Goal: Task Accomplishment & Management: Use online tool/utility

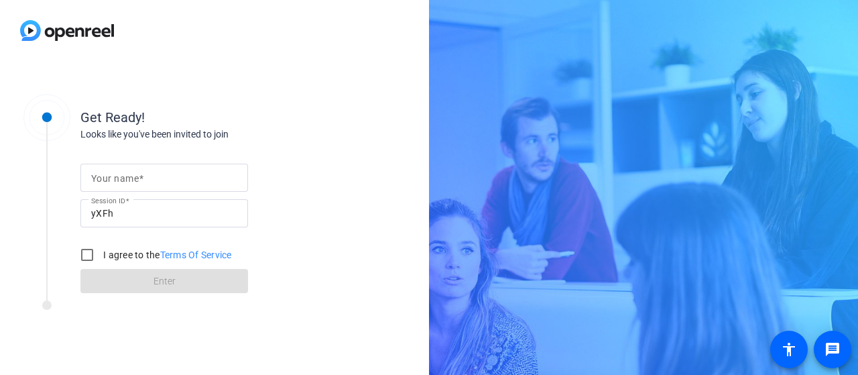
click at [105, 186] on input "Your name" at bounding box center [164, 178] width 146 height 16
type input "[PERSON_NAME], home"
click at [95, 253] on input "I agree to the Terms Of Service" at bounding box center [87, 254] width 27 height 27
checkbox input "true"
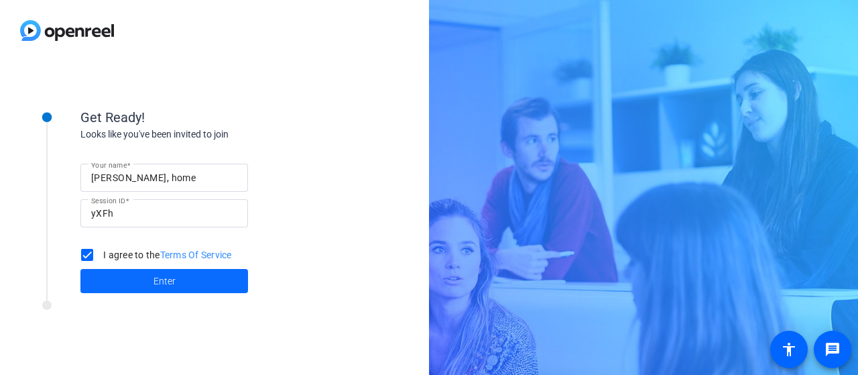
click at [155, 282] on span "Enter" at bounding box center [164, 281] width 22 height 14
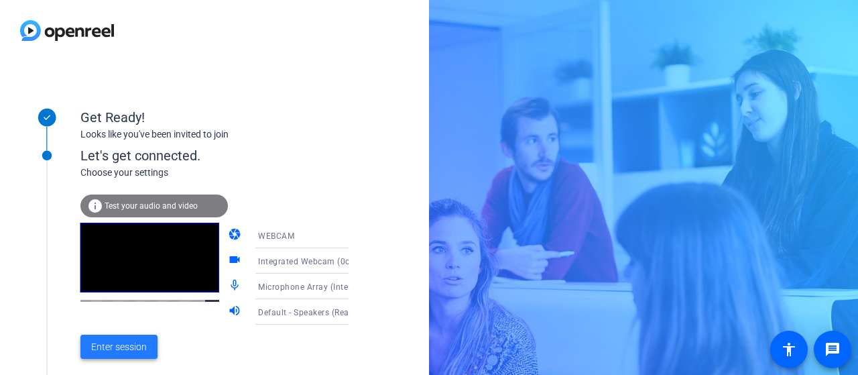
click at [120, 344] on span "Enter session" at bounding box center [119, 347] width 56 height 14
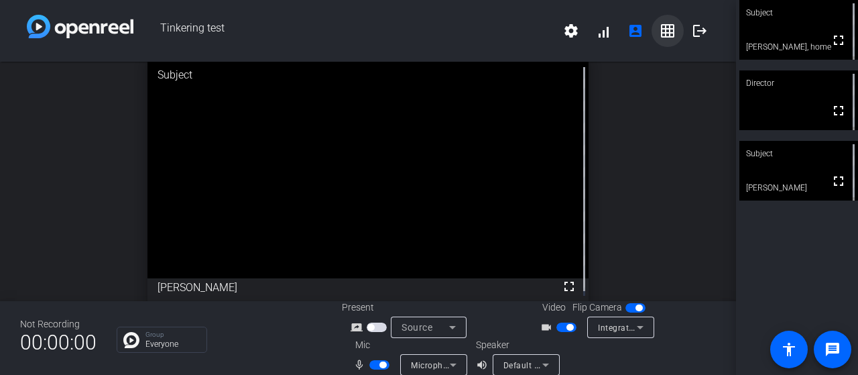
click at [661, 37] on mat-icon "grid_on" at bounding box center [667, 31] width 16 height 16
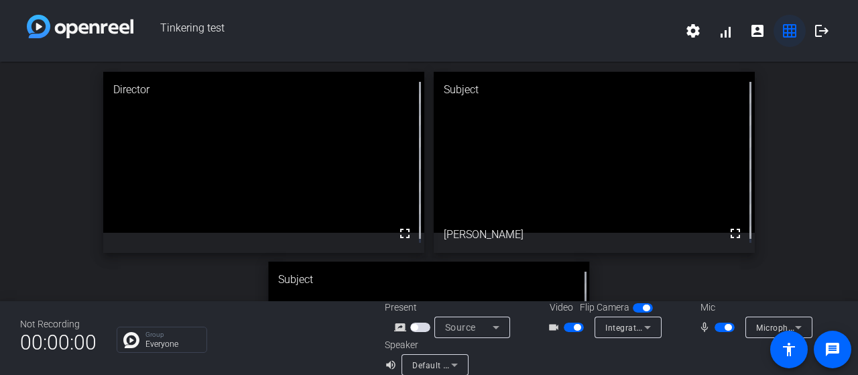
click at [783, 31] on mat-icon "grid_on" at bounding box center [789, 31] width 16 height 16
click at [749, 34] on mat-icon "account_box" at bounding box center [757, 31] width 16 height 16
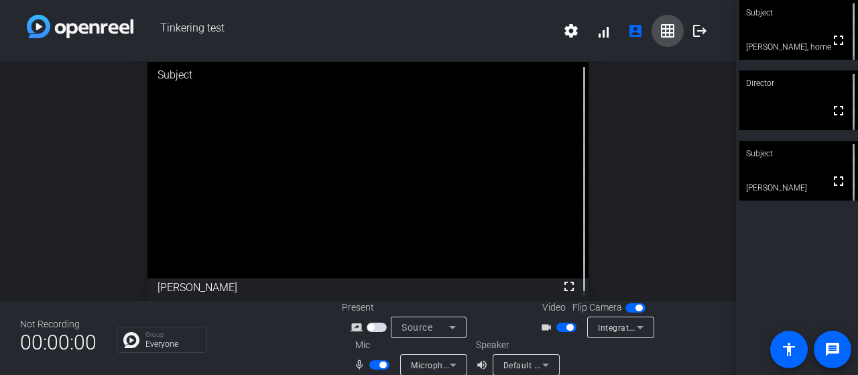
click at [659, 28] on mat-icon "grid_on" at bounding box center [667, 31] width 16 height 16
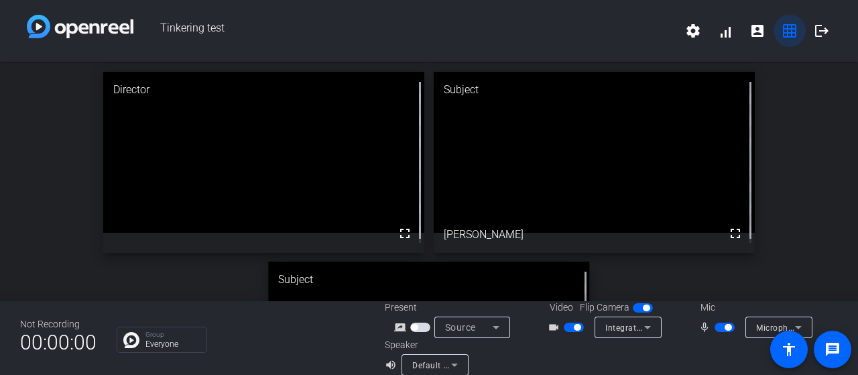
click at [783, 31] on mat-icon "grid_on" at bounding box center [789, 31] width 16 height 16
click at [749, 33] on mat-icon "account_box" at bounding box center [757, 31] width 16 height 16
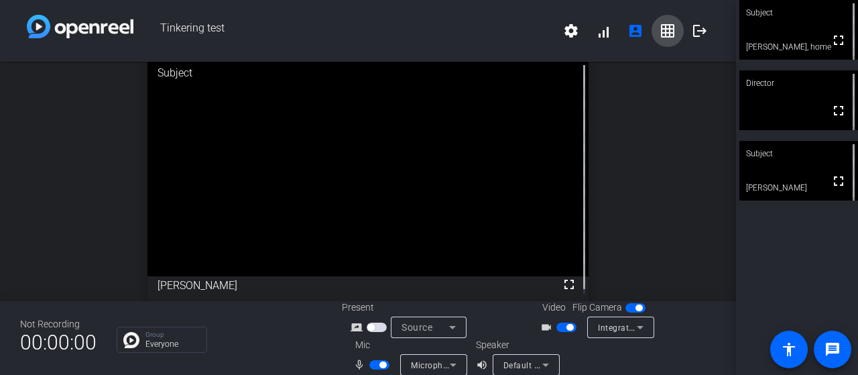
click at [663, 27] on mat-icon "grid_on" at bounding box center [667, 31] width 16 height 16
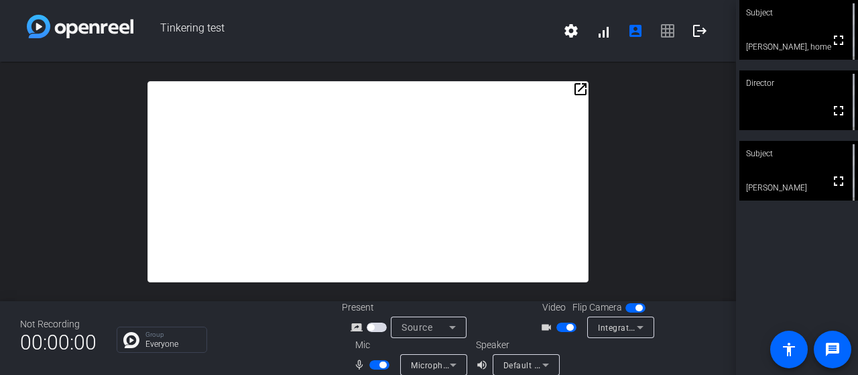
click at [472, 93] on div at bounding box center [368, 181] width 442 height 201
click at [574, 86] on mat-icon "open_in_new" at bounding box center [580, 89] width 16 height 16
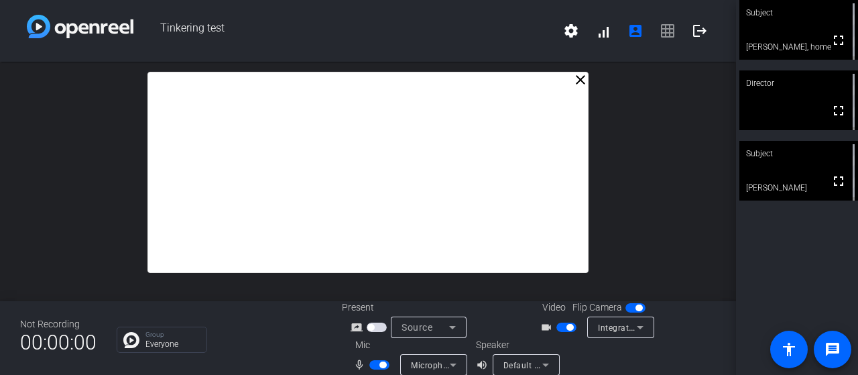
click at [574, 86] on mat-icon "close" at bounding box center [580, 80] width 16 height 16
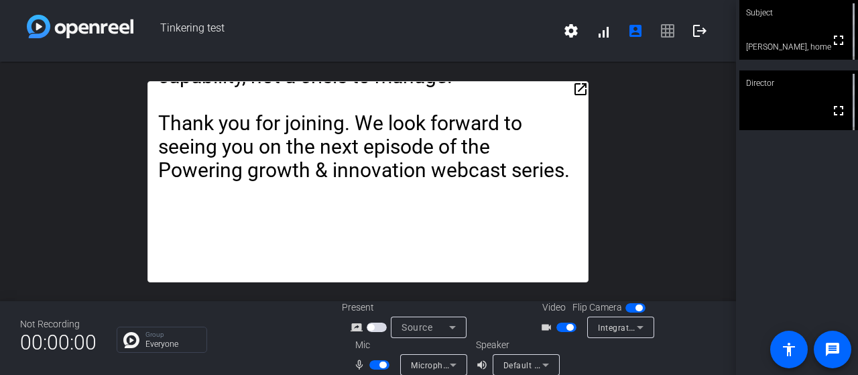
click at [659, 34] on span "settings signal_cellular_alt account_box grid_on logout" at bounding box center [635, 31] width 161 height 32
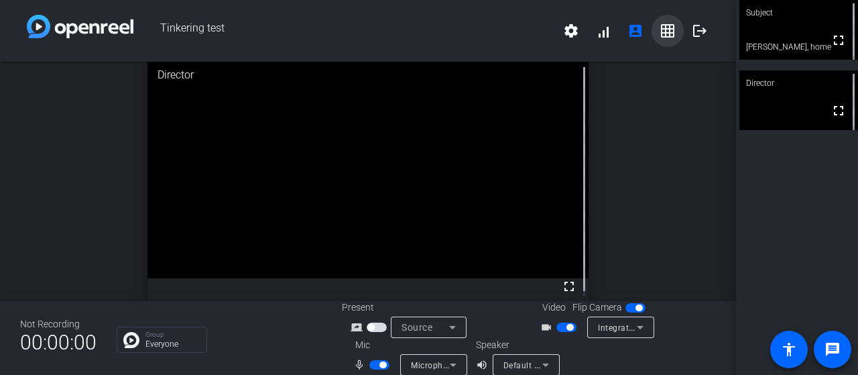
click at [659, 34] on mat-icon "grid_on" at bounding box center [667, 31] width 16 height 16
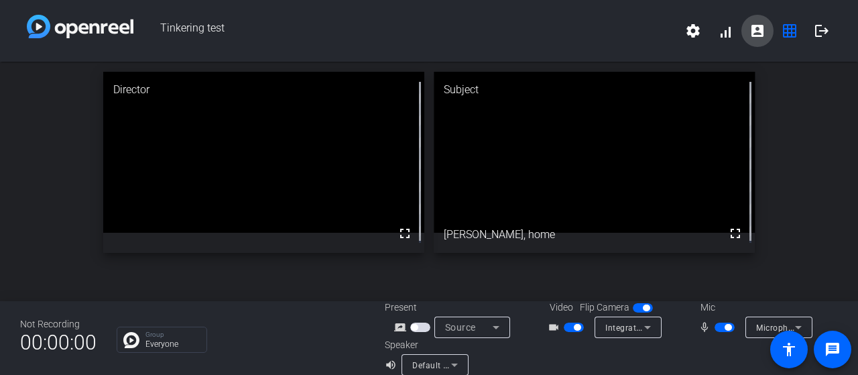
click at [749, 36] on mat-icon "account_box" at bounding box center [757, 31] width 16 height 16
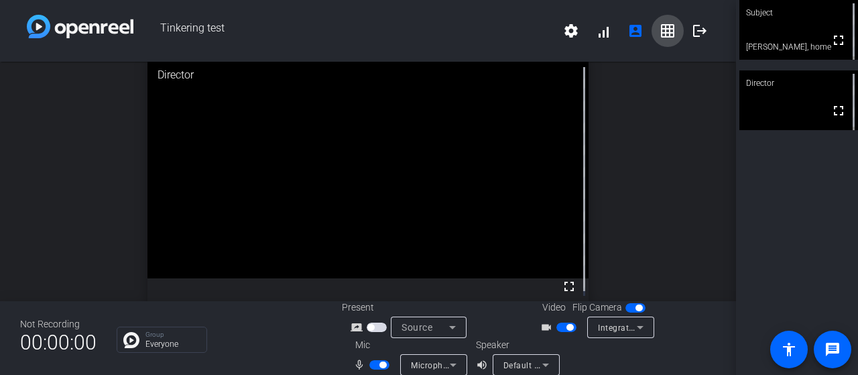
click at [665, 27] on mat-icon "grid_on" at bounding box center [667, 31] width 16 height 16
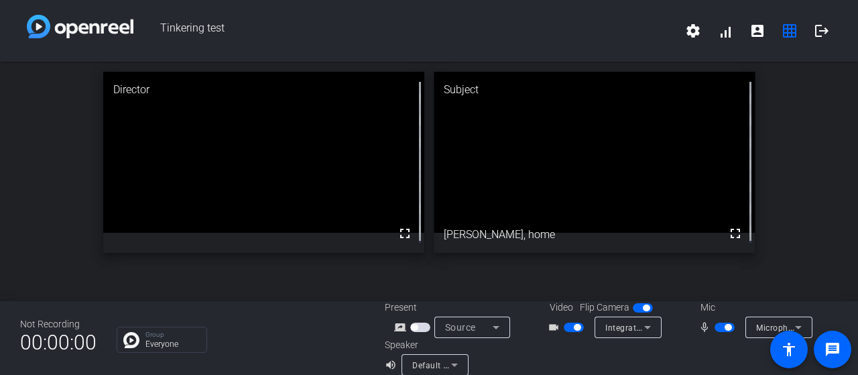
click at [632, 309] on span "button" at bounding box center [642, 307] width 20 height 9
click at [634, 309] on span "button" at bounding box center [636, 307] width 7 height 7
click at [632, 308] on span "button" at bounding box center [642, 307] width 20 height 9
click at [639, 308] on span "button" at bounding box center [642, 307] width 20 height 9
click at [389, 360] on mat-icon "volume_up" at bounding box center [393, 364] width 16 height 16
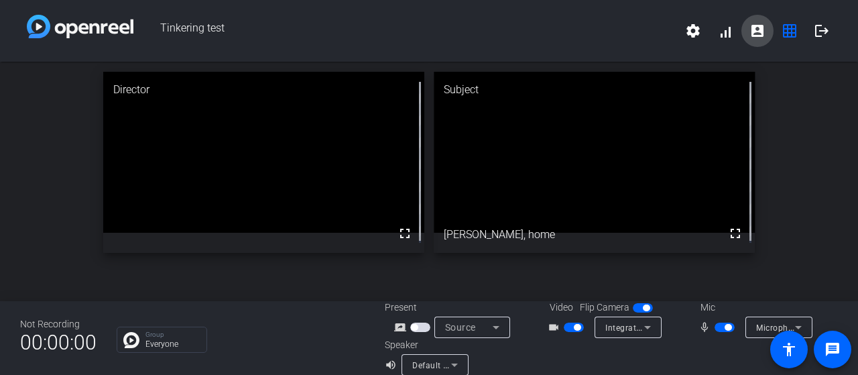
click at [749, 27] on mat-icon "account_box" at bounding box center [757, 31] width 16 height 16
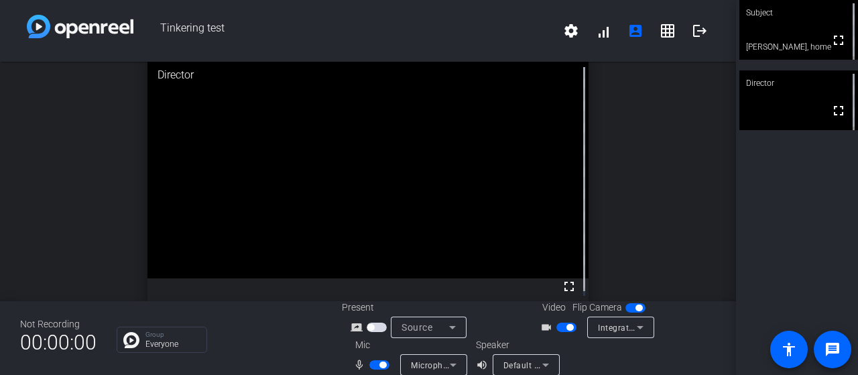
scroll to position [2, 0]
click at [663, 38] on mat-icon "grid_on" at bounding box center [667, 31] width 16 height 16
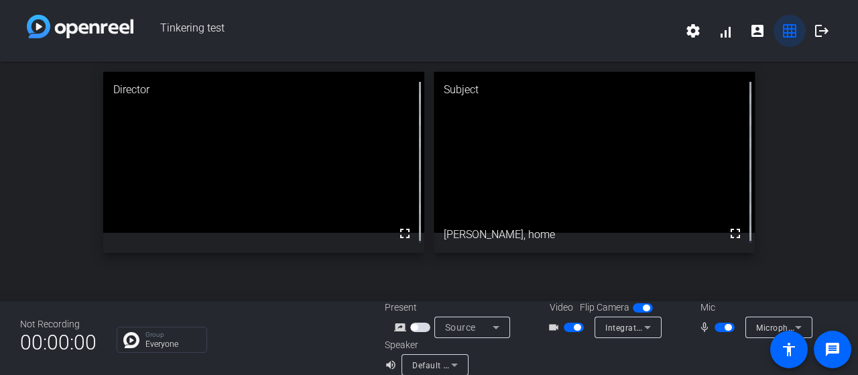
click at [786, 36] on mat-icon "grid_on" at bounding box center [789, 31] width 16 height 16
click at [754, 32] on mat-icon "account_box" at bounding box center [757, 31] width 16 height 16
